Goal: Information Seeking & Learning: Learn about a topic

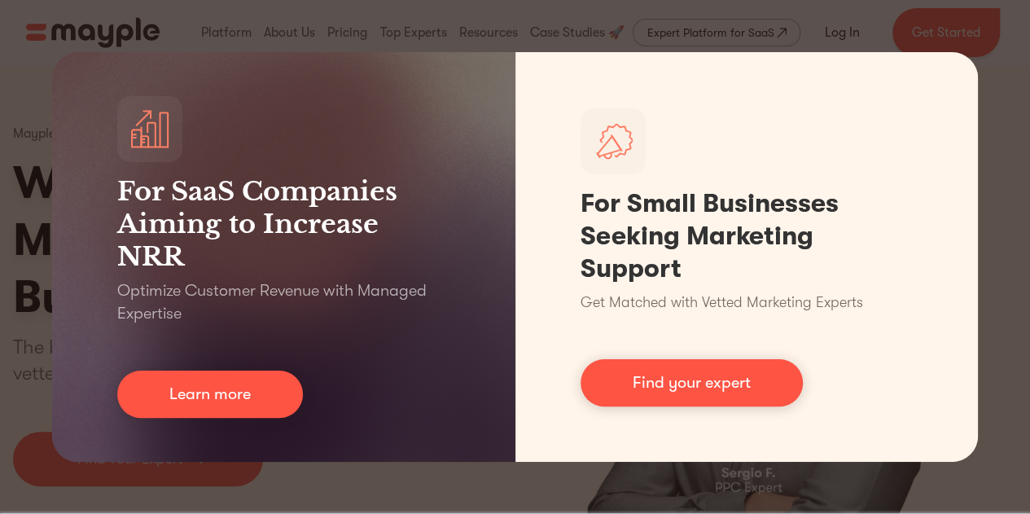
click at [1001, 116] on div "For SaaS Companies Aiming to Increase NRR Optimize Customer Revenue with Manage…" at bounding box center [515, 257] width 1030 height 514
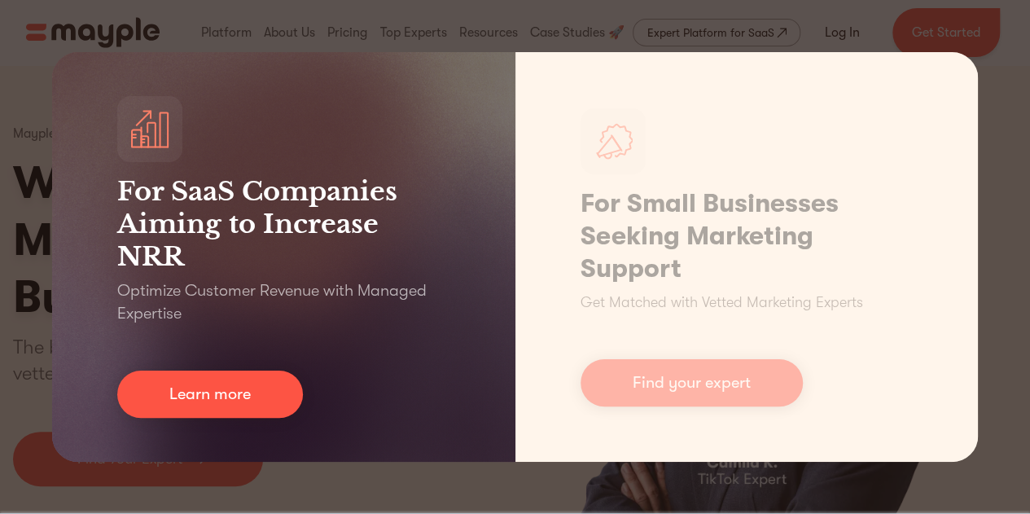
click at [51, 97] on div "For SaaS Companies Aiming to Increase NRR Optimize Customer Revenue with Manage…" at bounding box center [515, 257] width 1030 height 514
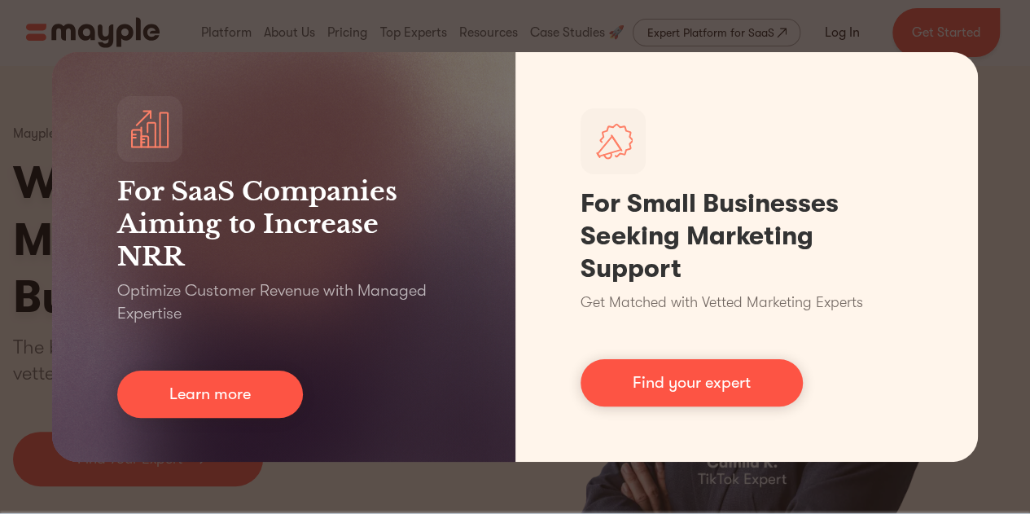
click at [27, 108] on div "For SaaS Companies Aiming to Increase NRR Optimize Customer Revenue with Manage…" at bounding box center [515, 257] width 1030 height 514
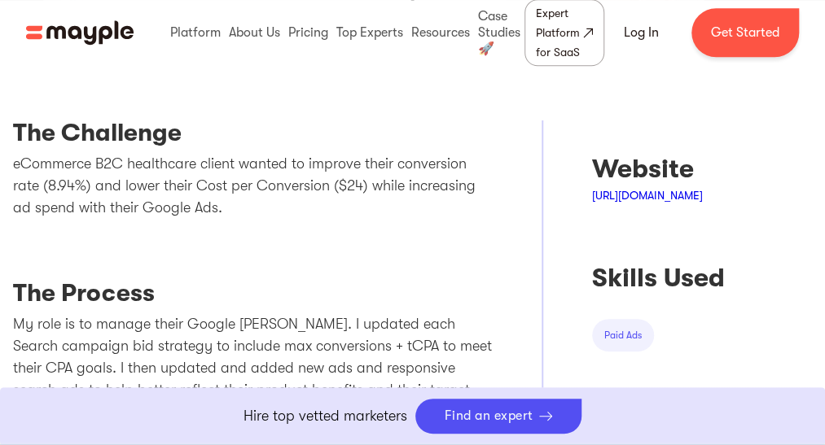
scroll to position [651, 0]
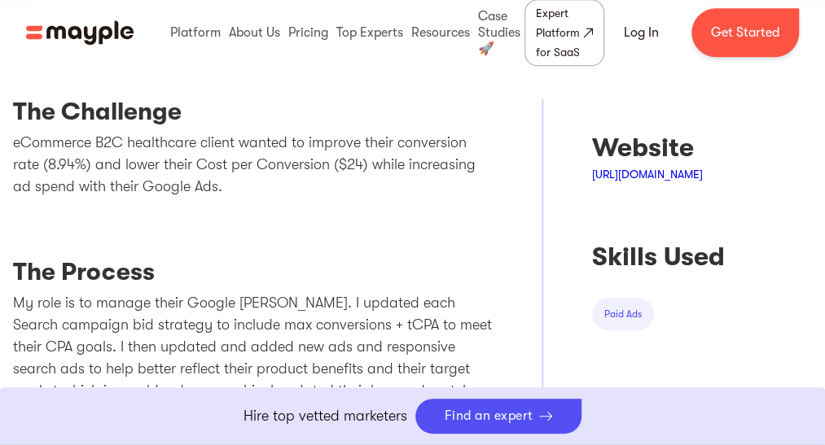
click at [702, 168] on link "[URL][DOMAIN_NAME]" at bounding box center [647, 174] width 111 height 13
